Goal: Transaction & Acquisition: Register for event/course

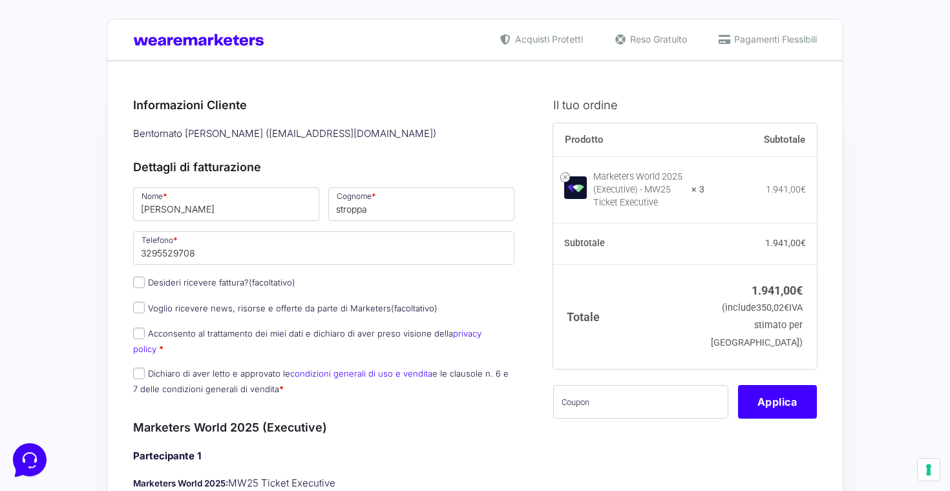
scroll to position [5, 0]
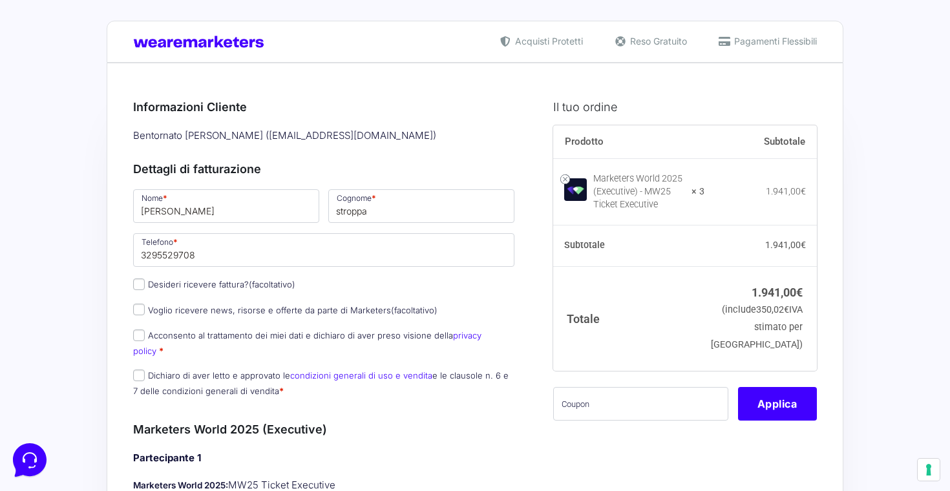
click at [136, 329] on input "Acconsento al trattamento dei miei dati e dichiaro di aver preso visione della …" at bounding box center [139, 335] width 12 height 12
checkbox input "true"
click at [137, 370] on input "Dichiaro di aver letto e approvato le condizioni generali di uso e vendita e le…" at bounding box center [139, 376] width 12 height 12
checkbox input "true"
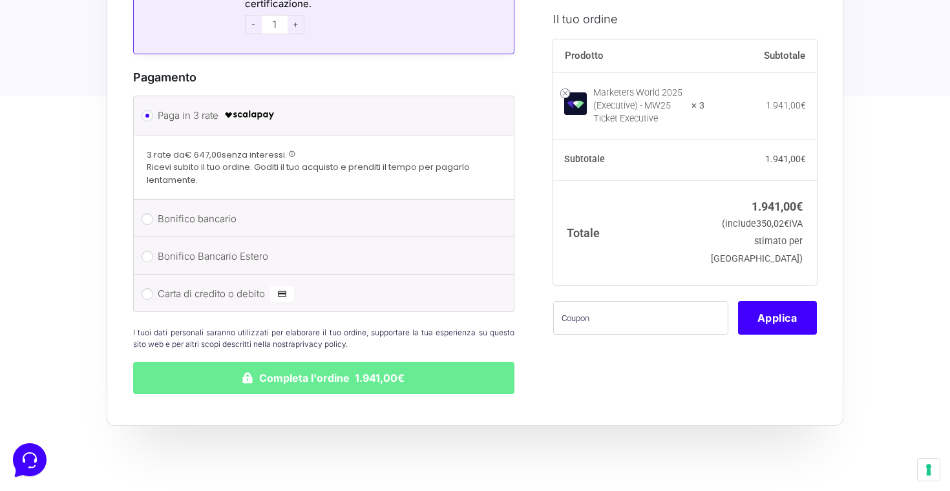
scroll to position [1490, 0]
click at [151, 275] on li "Carta di credito o debito Ricorda informazioni di pagamento per gli ordini futu…" at bounding box center [324, 293] width 380 height 37
click at [147, 289] on input "Carta di credito o debito" at bounding box center [147, 295] width 12 height 12
radio input "true"
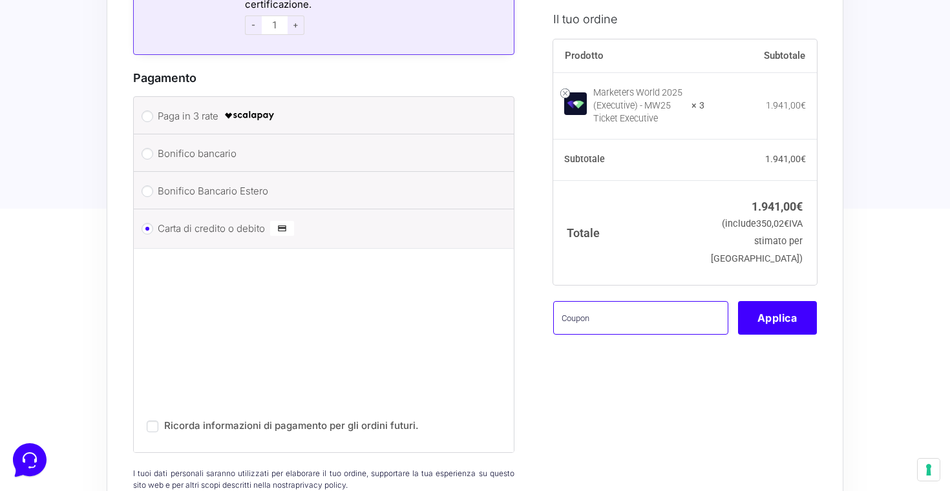
click at [665, 316] on input "text" at bounding box center [640, 317] width 175 height 34
paste input "EXCTVFREE"
type input "EXCTVFREE"
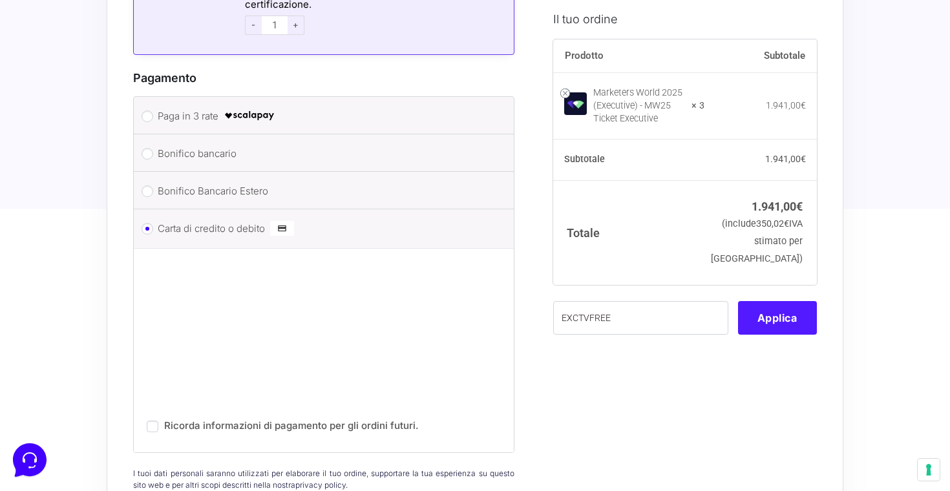
click at [755, 334] on button "Applica" at bounding box center [777, 317] width 79 height 34
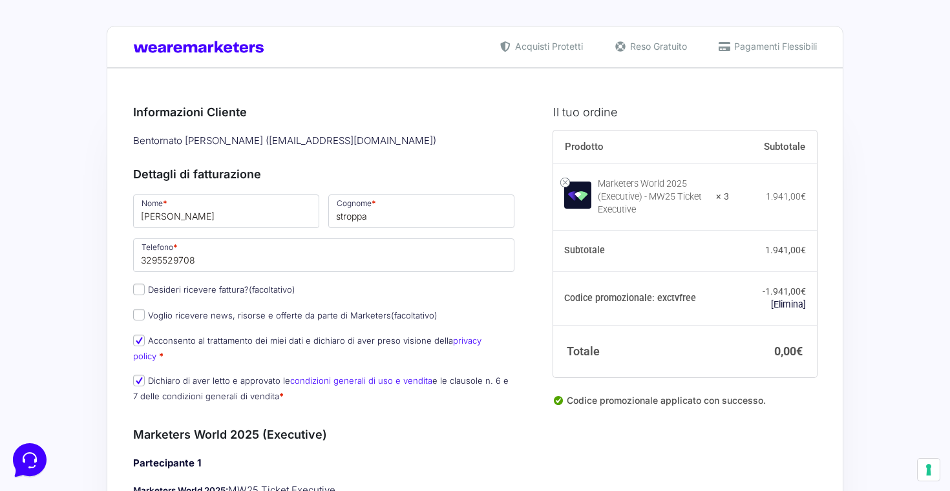
scroll to position [0, 0]
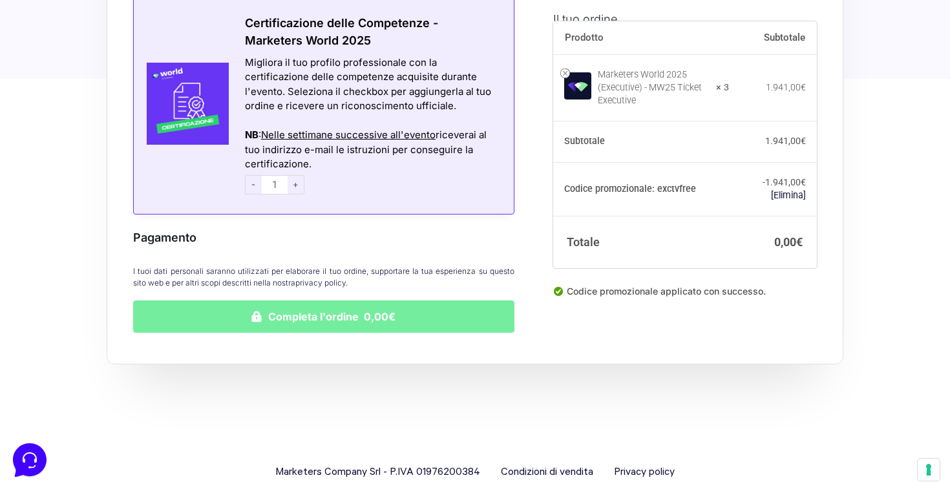
click at [392, 300] on button "Completa l'ordine 0,00€" at bounding box center [323, 316] width 381 height 32
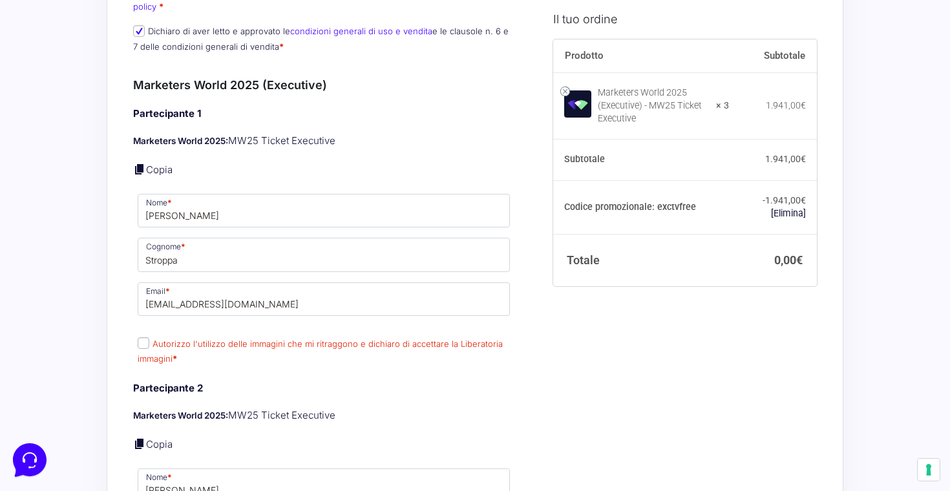
click at [138, 337] on input "Autorizzo l'utilizzo delle immagini che mi ritraggono e dichiaro di accettare l…" at bounding box center [144, 343] width 12 height 12
checkbox input "true"
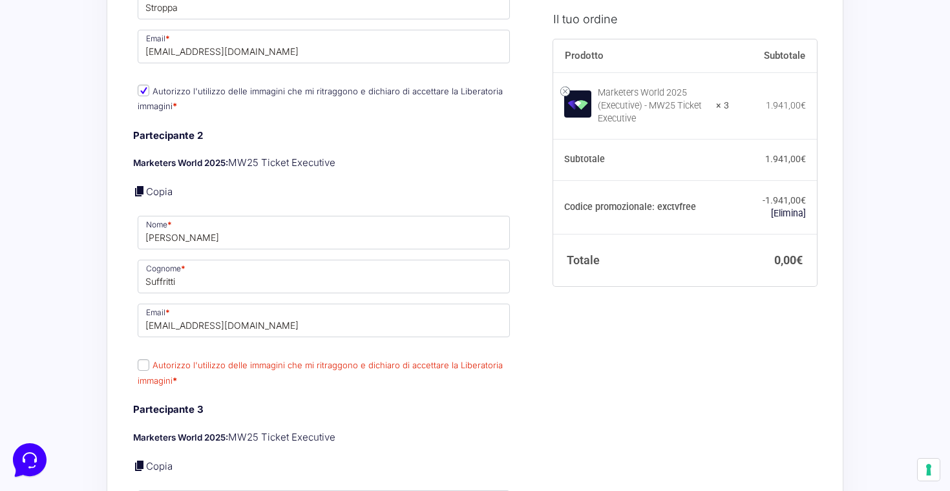
click at [141, 359] on input "Autorizzo l'utilizzo delle immagini che mi ritraggono e dichiaro di accettare l…" at bounding box center [144, 365] width 12 height 12
checkbox input "true"
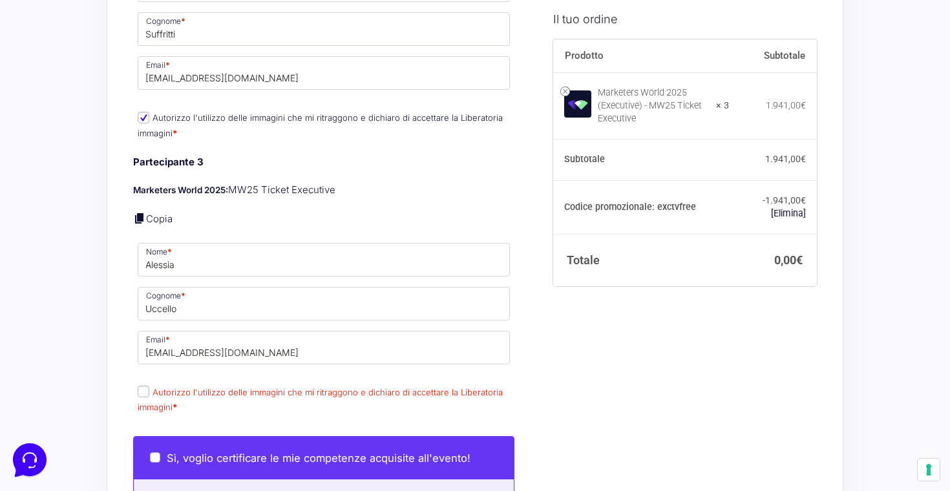
click at [142, 386] on input "Autorizzo l'utilizzo delle immagini che mi ritraggono e dichiaro di accettare l…" at bounding box center [144, 392] width 12 height 12
checkbox input "true"
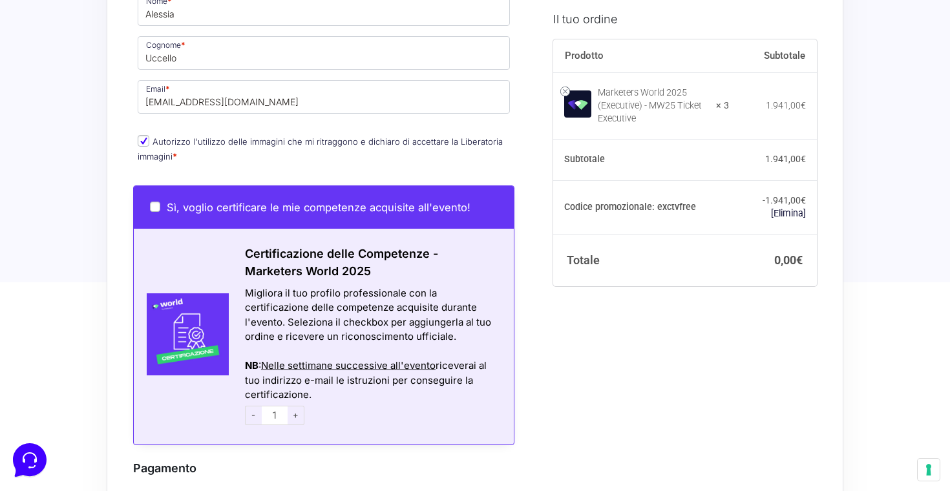
scroll to position [1237, 0]
click at [157, 202] on input "Sì, voglio certificare le mie competenze acquisite all'evento!" at bounding box center [155, 207] width 10 height 10
checkbox input "true"
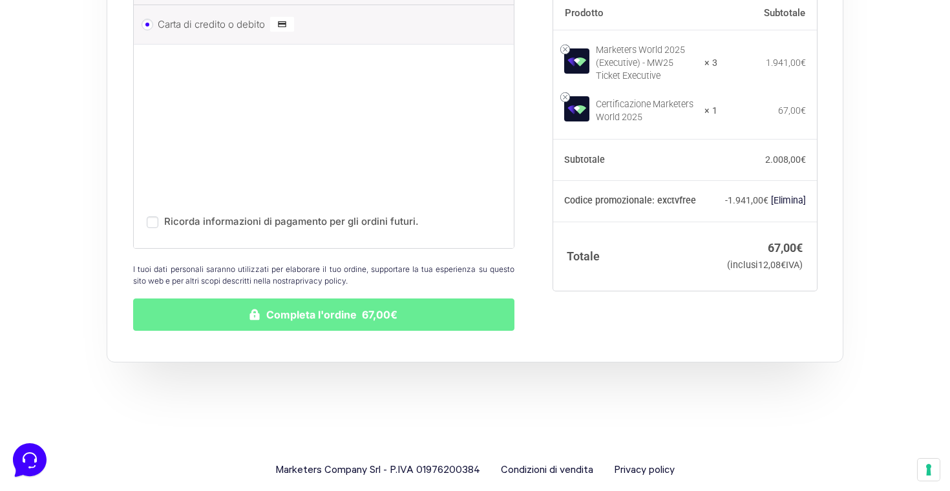
scroll to position [1793, 0]
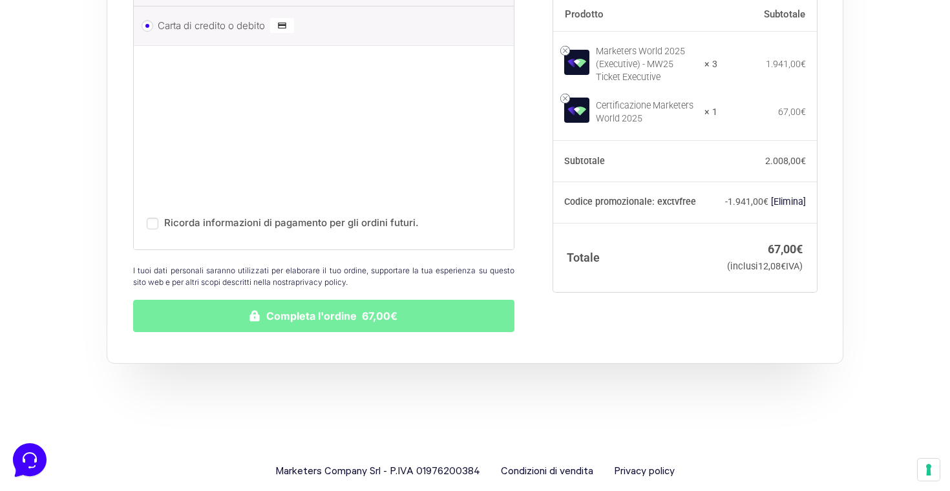
click at [346, 300] on button "Completa l'ordine 67,00€" at bounding box center [323, 316] width 381 height 32
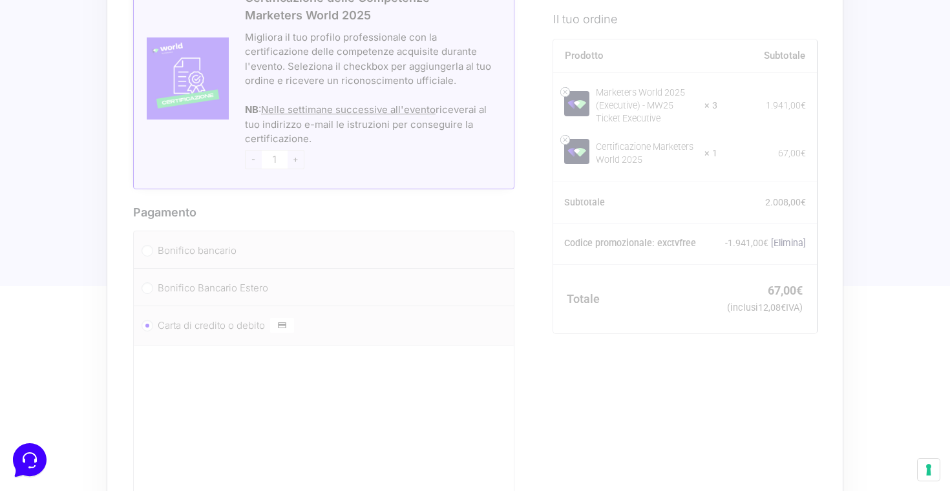
scroll to position [1445, 0]
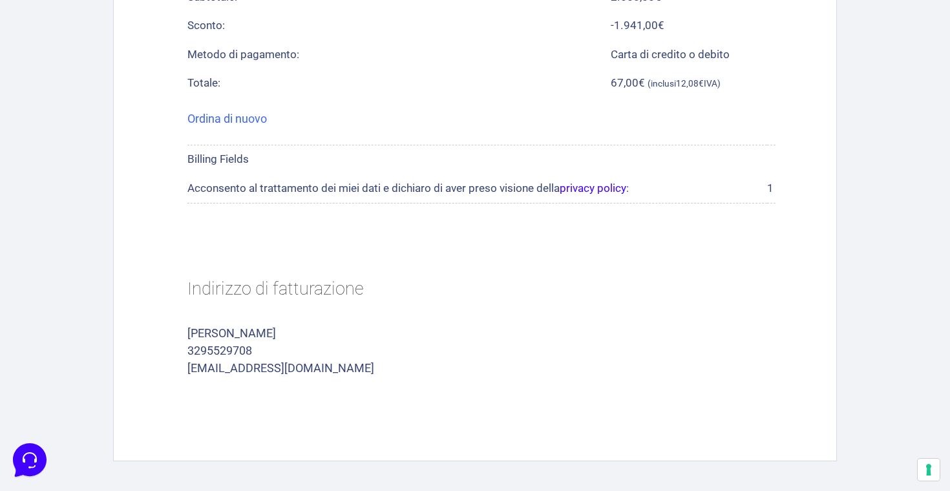
scroll to position [667, 0]
click at [350, 262] on h2 "Indirizzo di fatturazione" at bounding box center [481, 289] width 588 height 54
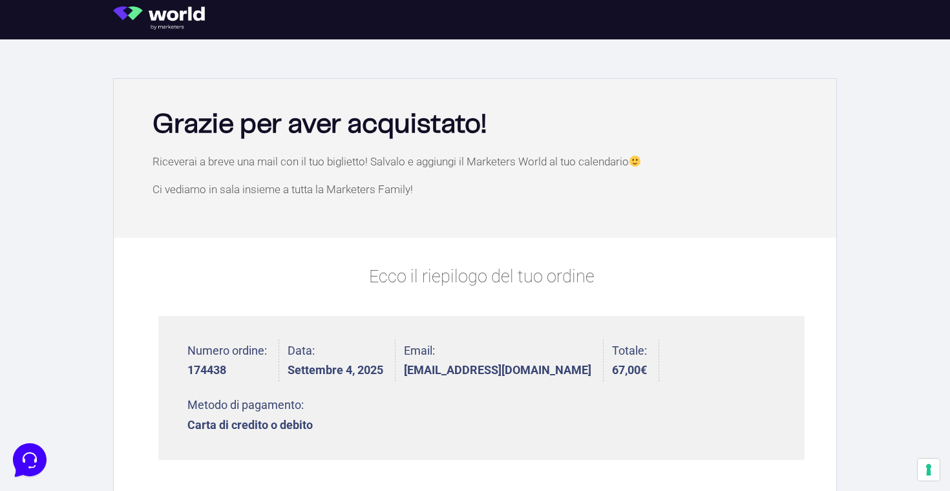
scroll to position [0, 0]
